Goal: Task Accomplishment & Management: Complete application form

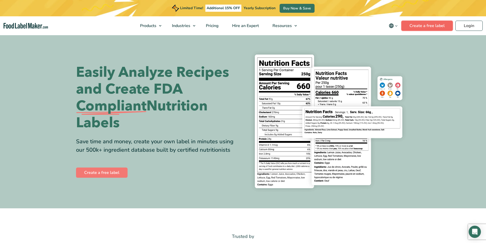
click at [422, 25] on link "Create a free label" at bounding box center [427, 26] width 52 height 10
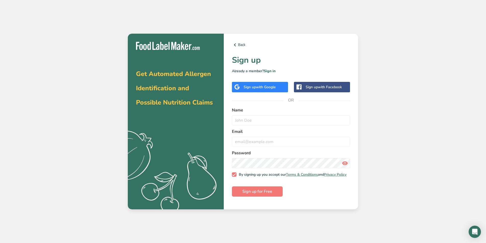
click at [276, 87] on span "with Google" at bounding box center [266, 87] width 20 height 5
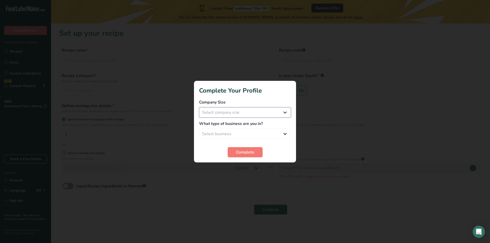
click at [285, 113] on select "Select company size Fewer than 10 Employees 10 to 50 Employees 51 to 500 Employ…" at bounding box center [245, 112] width 92 height 10
select select "1"
click at [199, 107] on select "Select company size Fewer than 10 Employees 10 to 50 Employees 51 to 500 Employ…" at bounding box center [245, 112] width 92 height 10
click at [245, 136] on select "Select business Packaged Food Manufacturer Restaurant & Cafe Bakery Meal Plans …" at bounding box center [245, 134] width 92 height 10
select select "1"
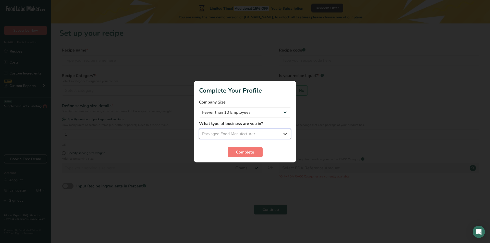
click at [199, 129] on select "Select business Packaged Food Manufacturer Restaurant & Cafe Bakery Meal Plans …" at bounding box center [245, 134] width 92 height 10
click at [241, 151] on span "Complete" at bounding box center [245, 152] width 18 height 6
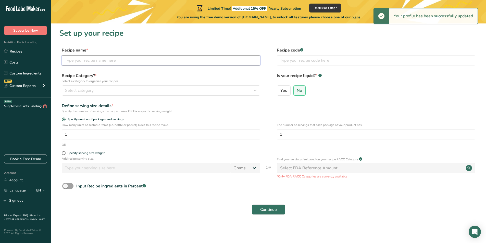
click at [109, 58] on input "text" at bounding box center [161, 60] width 198 height 10
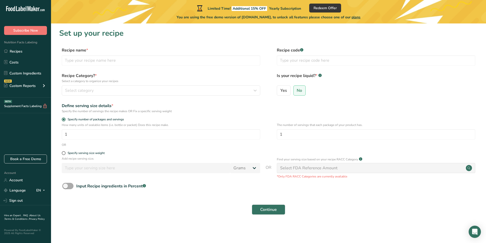
click at [69, 187] on span at bounding box center [67, 186] width 11 height 6
click at [66, 187] on input "Input Recipe ingredients in Percent .a-a{fill:#347362;}.b-a{fill:#fff;}" at bounding box center [63, 185] width 3 height 3
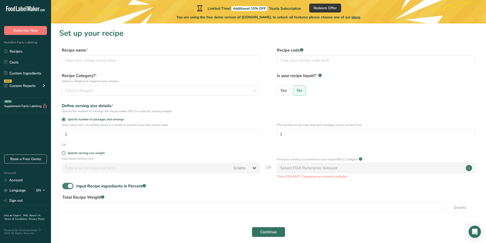
click at [66, 186] on span at bounding box center [67, 186] width 11 height 6
click at [66, 186] on input "Input Recipe ingredients in Percent .a-a{fill:#347362;}.b-a{fill:#fff;}" at bounding box center [63, 185] width 3 height 3
checkbox input "false"
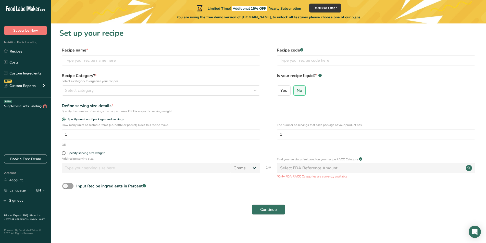
click at [292, 172] on div "Select FDA Reference Amount" at bounding box center [376, 168] width 198 height 10
click at [137, 152] on label "Specify serving size weight" at bounding box center [161, 153] width 198 height 4
click at [65, 152] on input "Specify serving size weight" at bounding box center [63, 152] width 3 height 3
radio input "true"
radio input "false"
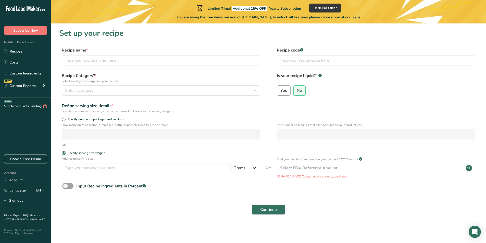
click at [285, 90] on span "Yes" at bounding box center [283, 90] width 7 height 5
click at [280, 90] on input "Yes" at bounding box center [278, 90] width 3 height 3
radio input "true"
radio input "false"
select select "22"
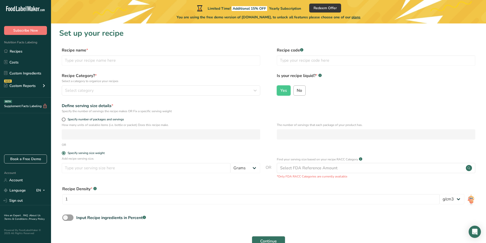
click at [299, 89] on span "No" at bounding box center [299, 90] width 5 height 5
click at [297, 89] on input "No" at bounding box center [295, 90] width 3 height 3
radio input "true"
radio input "false"
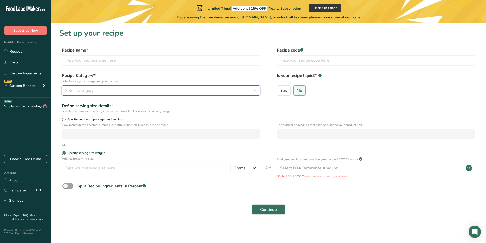
click at [88, 90] on span "Select category" at bounding box center [79, 90] width 29 height 6
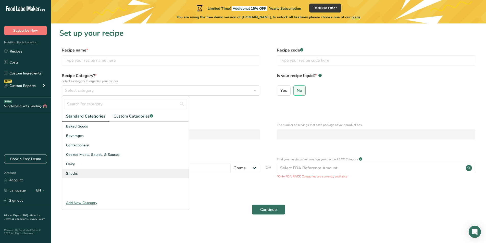
click at [88, 176] on div "Snacks" at bounding box center [125, 173] width 127 height 9
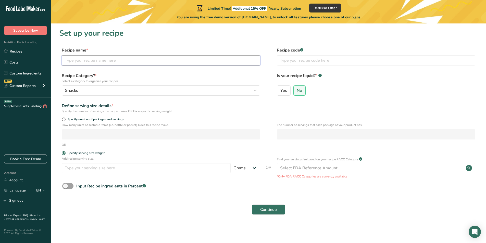
click at [88, 60] on input "text" at bounding box center [161, 60] width 198 height 10
click at [264, 208] on span "Continue" at bounding box center [268, 210] width 17 height 6
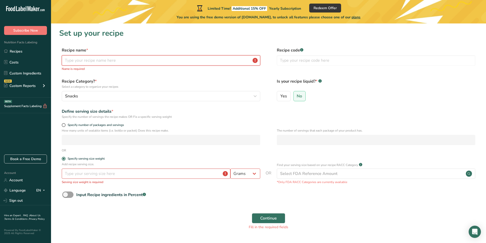
click at [106, 60] on input "text" at bounding box center [161, 60] width 198 height 10
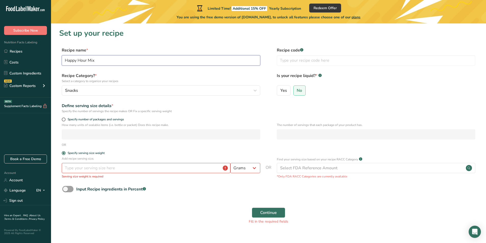
type input "Happy Hour Mix"
click at [116, 165] on input "number" at bounding box center [146, 168] width 169 height 10
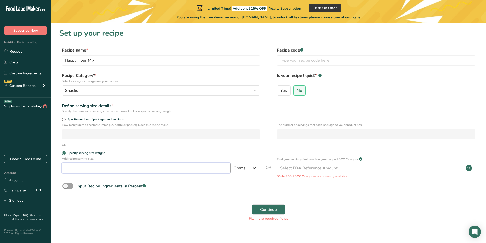
type input "1"
click at [254, 165] on select "Grams kg mg mcg lb oz l mL fl oz tbsp tsp cup qt gallon" at bounding box center [245, 168] width 30 height 10
select select "5"
click at [230, 163] on select "Grams kg mg mcg lb oz l mL fl oz tbsp tsp cup qt gallon" at bounding box center [245, 168] width 30 height 10
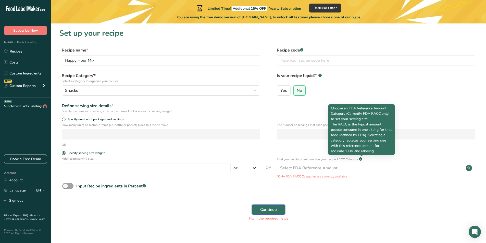
click at [275, 209] on span "Continue" at bounding box center [268, 210] width 17 height 6
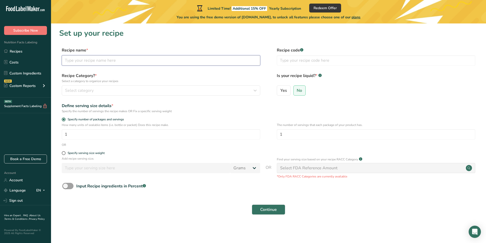
click at [107, 58] on input "text" at bounding box center [161, 60] width 198 height 10
type input "Happy Hour Mix"
click at [283, 62] on input "text" at bounding box center [376, 60] width 198 height 10
type input "2214"
click at [257, 89] on icon "button" at bounding box center [255, 90] width 6 height 9
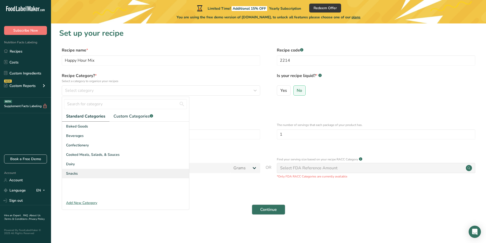
click at [83, 172] on div "Snacks" at bounding box center [125, 173] width 127 height 9
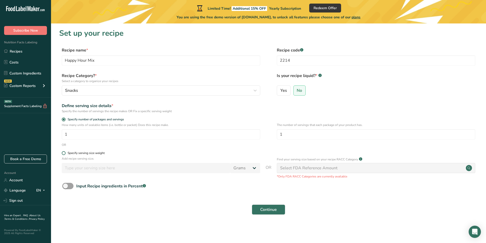
click at [90, 154] on div "Specify serving size weight" at bounding box center [86, 153] width 37 height 4
click at [65, 154] on input "Specify serving size weight" at bounding box center [63, 152] width 3 height 3
radio input "true"
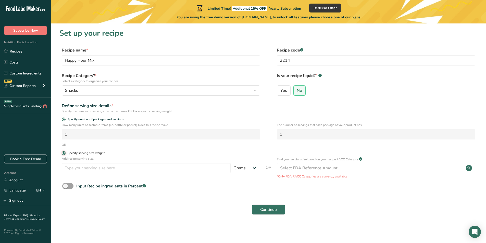
radio input "false"
click at [205, 169] on input "number" at bounding box center [146, 168] width 169 height 10
type input "1"
click at [246, 168] on select "Grams kg mg mcg lb oz l mL fl oz tbsp tsp cup qt gallon" at bounding box center [245, 168] width 30 height 10
select select "5"
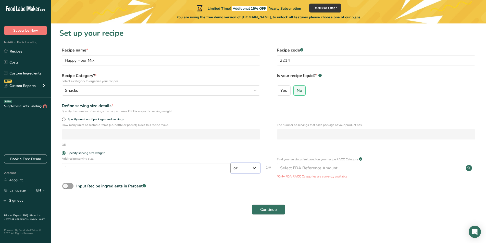
click at [230, 163] on select "Grams kg mg mcg lb oz l mL fl oz tbsp tsp cup qt gallon" at bounding box center [245, 168] width 30 height 10
click at [271, 212] on span "Continue" at bounding box center [268, 210] width 17 height 6
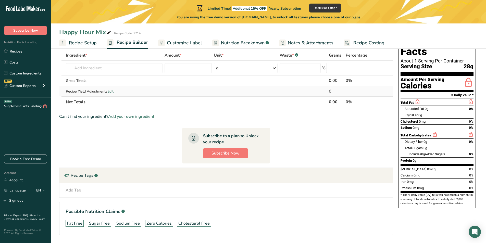
scroll to position [20, 0]
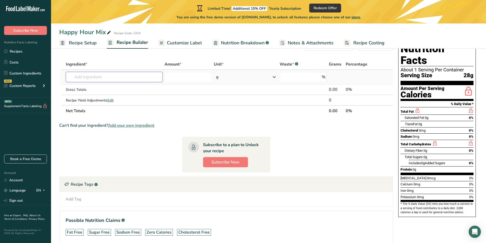
click at [101, 75] on input "text" at bounding box center [114, 77] width 97 height 10
click at [229, 43] on span "Nutrition Breakdown" at bounding box center [243, 43] width 44 height 7
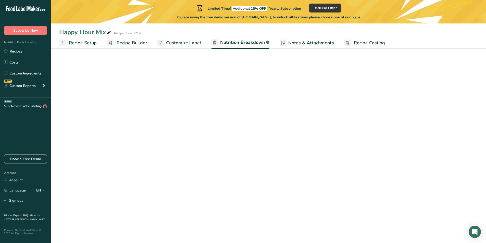
select select "Calories"
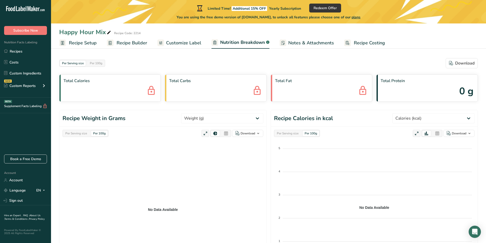
click at [172, 40] on span "Customize Label" at bounding box center [183, 43] width 35 height 7
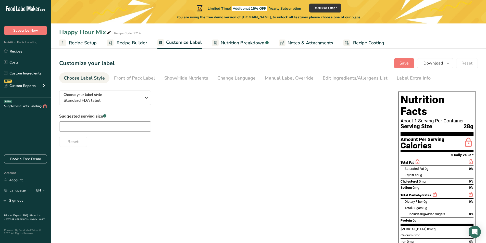
click at [40, 9] on icon ".a-20{fill:#fff;}" at bounding box center [31, 10] width 50 height 8
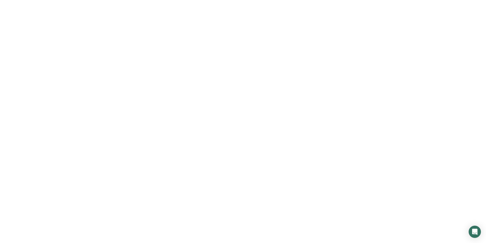
scroll to position [20, 0]
